Goal: Task Accomplishment & Management: Use online tool/utility

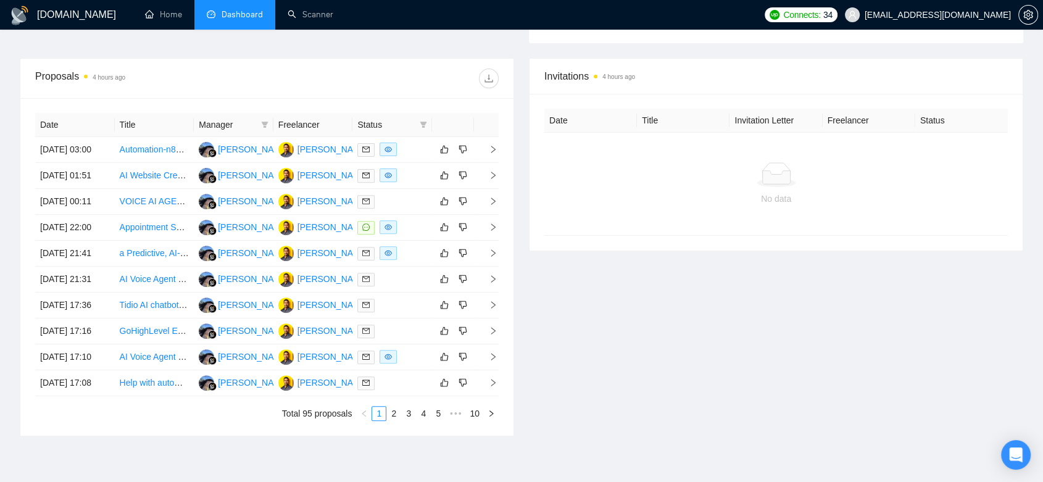
scroll to position [431, 0]
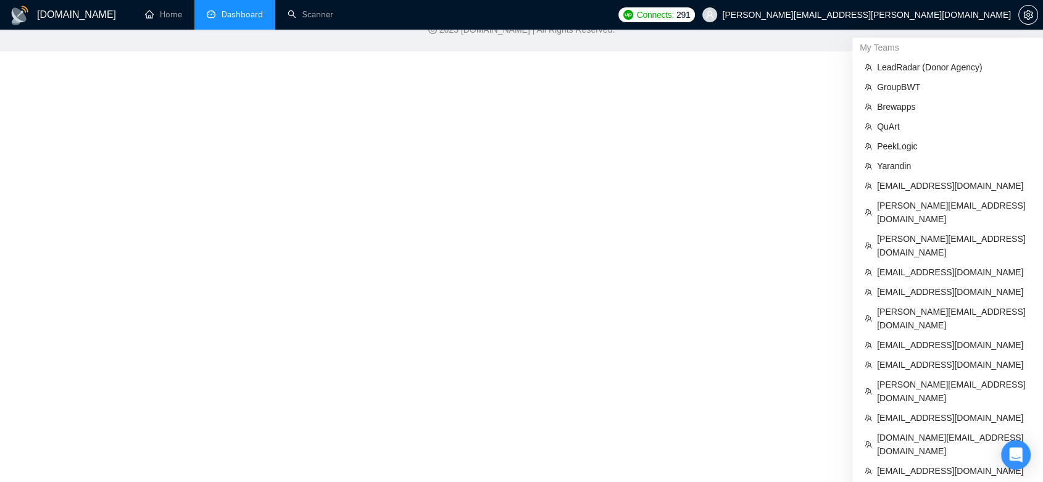
scroll to position [461, 0]
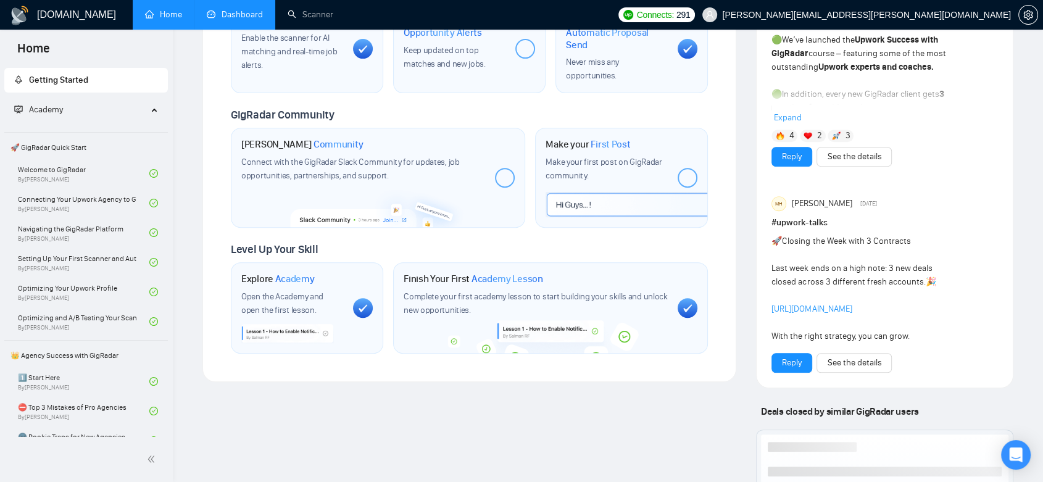
click at [251, 13] on link "Dashboard" at bounding box center [235, 14] width 56 height 10
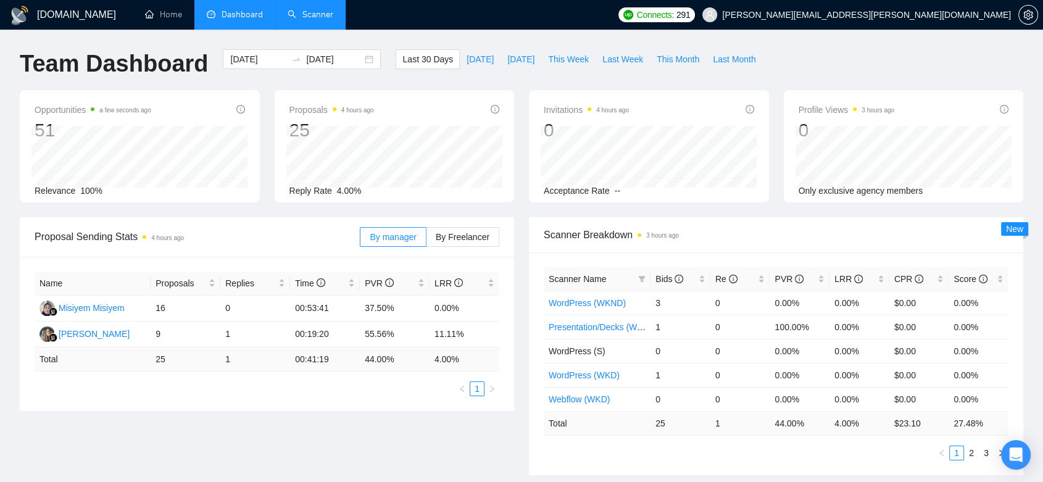
click at [307, 18] on link "Scanner" at bounding box center [311, 14] width 46 height 10
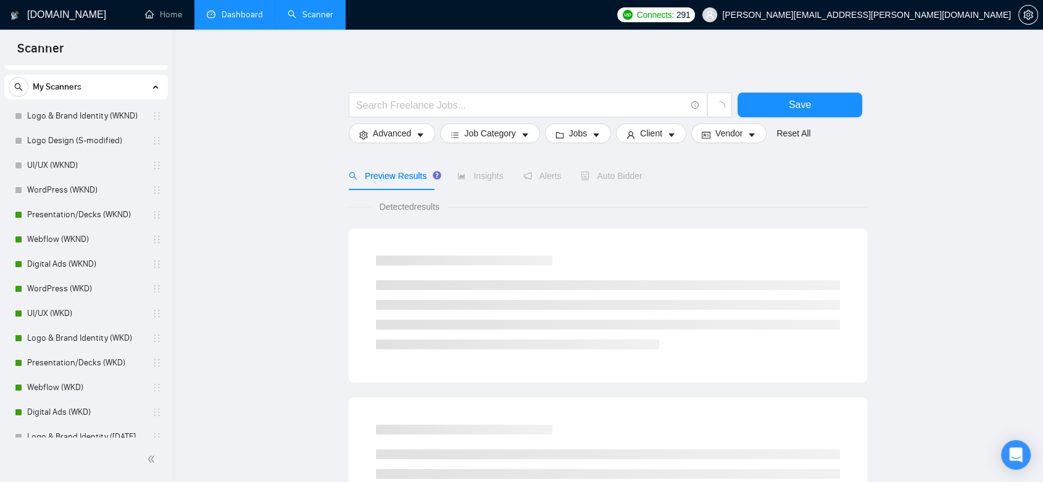
scroll to position [25, 0]
click at [103, 262] on link "Digital Ads (WKND)" at bounding box center [85, 262] width 117 height 25
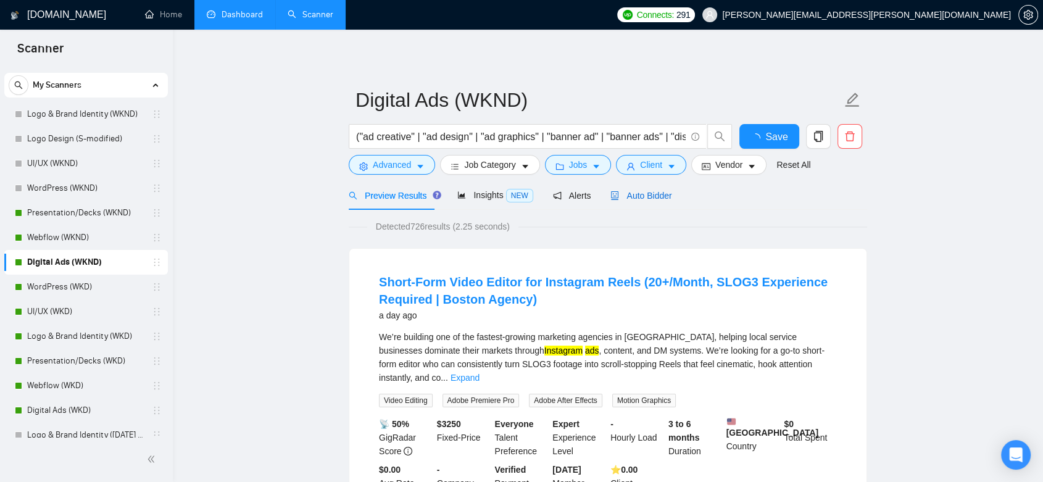
click at [627, 198] on span "Auto Bidder" at bounding box center [641, 196] width 61 height 10
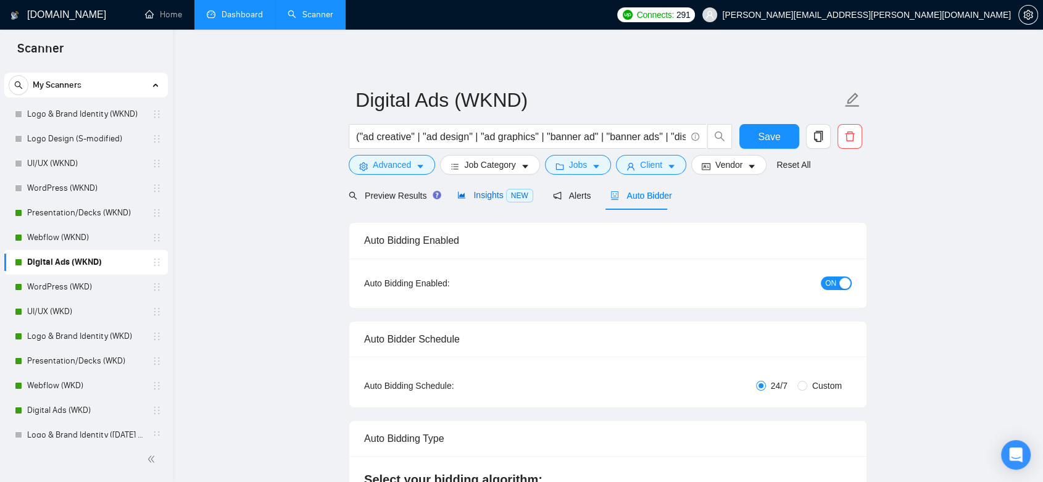
click at [478, 191] on span "Insights NEW" at bounding box center [495, 195] width 75 height 10
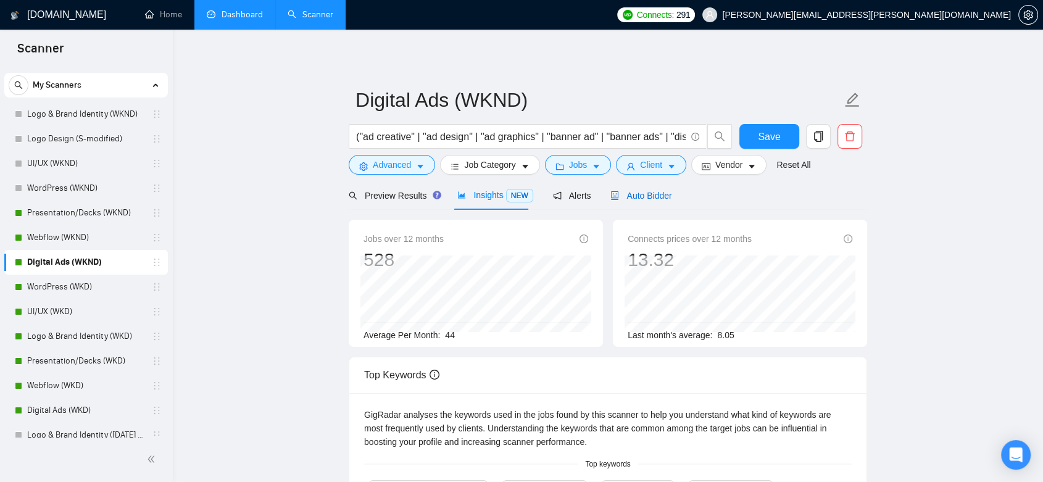
click at [622, 196] on span "Auto Bidder" at bounding box center [641, 196] width 61 height 10
